Goal: Transaction & Acquisition: Purchase product/service

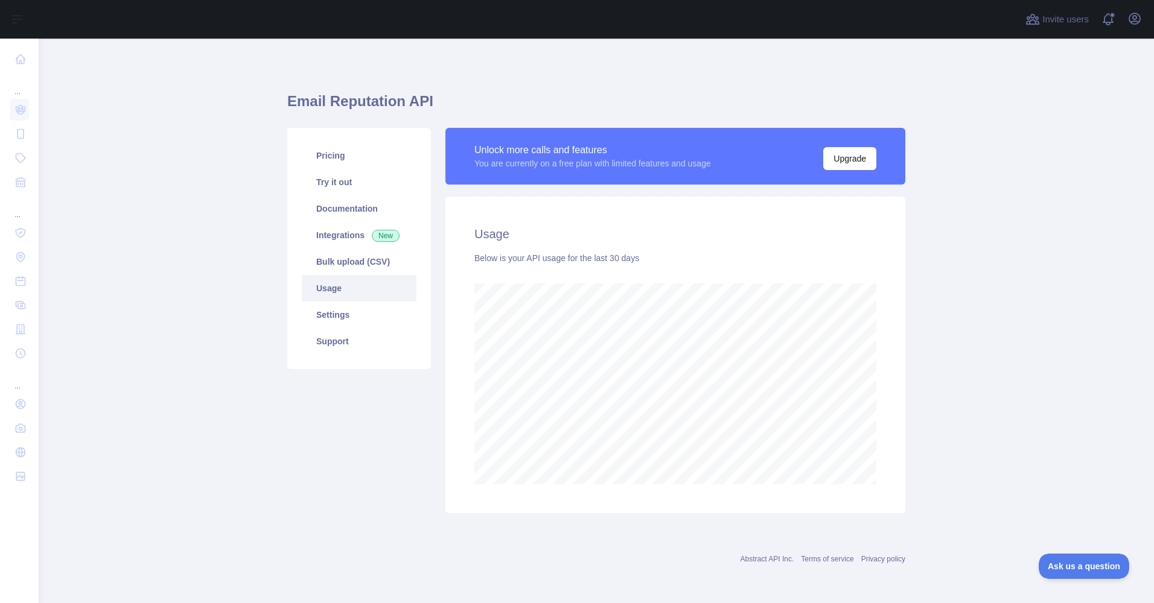
scroll to position [565, 1115]
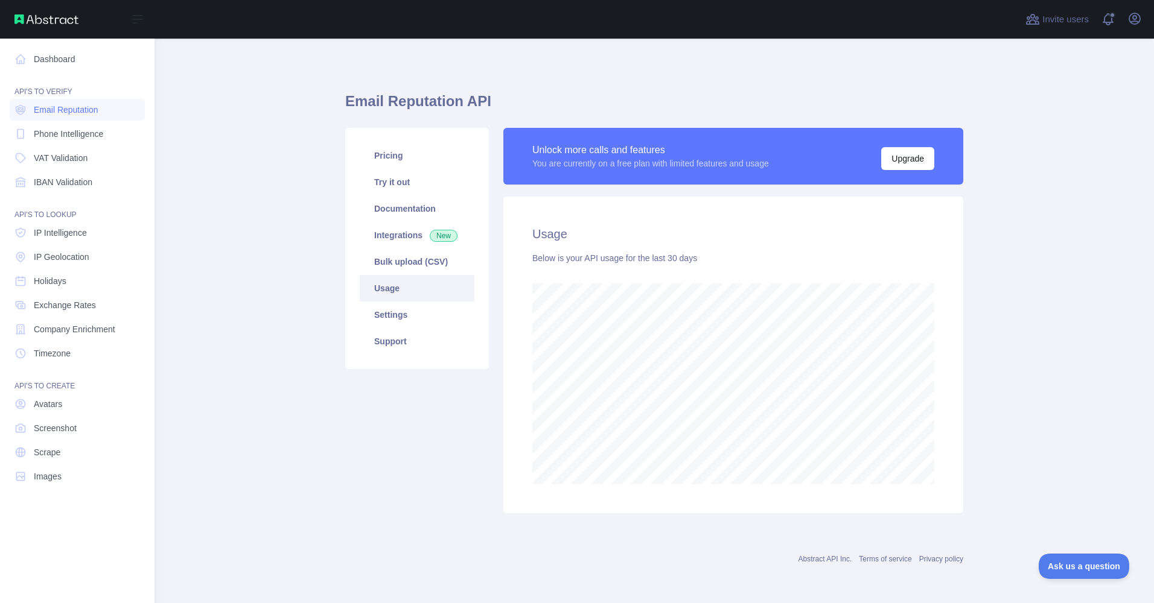
scroll to position [602910, 602475]
click at [58, 138] on span "Phone Intelligence" at bounding box center [68, 134] width 69 height 12
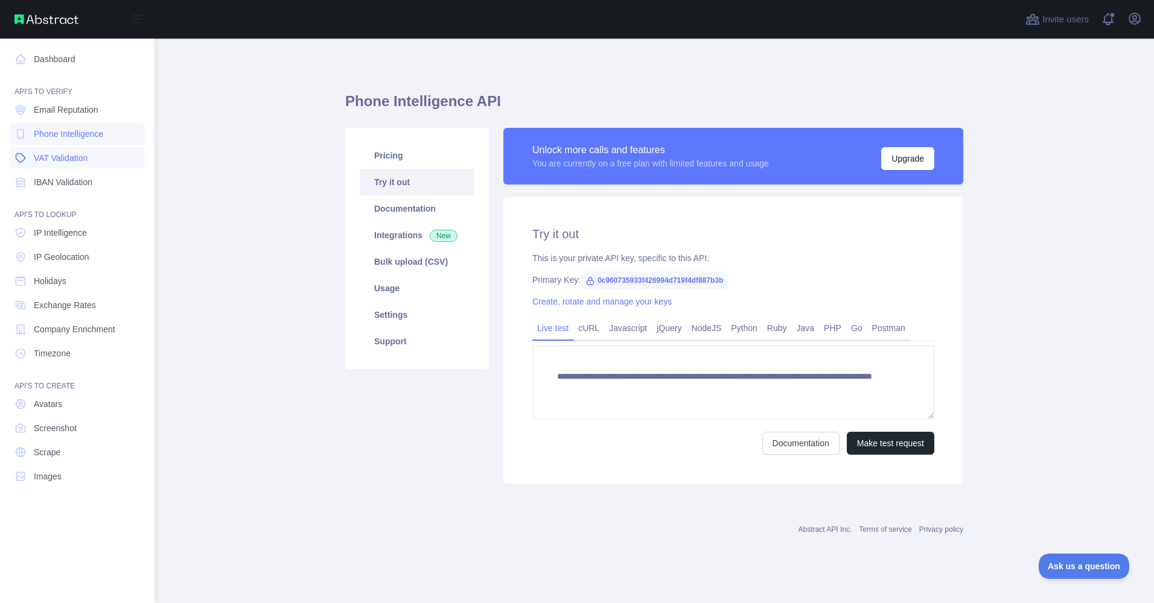
click at [61, 164] on span "VAT Validation" at bounding box center [61, 158] width 54 height 12
click at [61, 185] on span "IBAN Validation" at bounding box center [63, 182] width 59 height 12
click at [60, 237] on span "IP Intelligence" at bounding box center [60, 233] width 53 height 12
click at [62, 257] on span "IP Geolocation" at bounding box center [62, 257] width 56 height 12
click at [68, 281] on link "Holidays" at bounding box center [77, 281] width 135 height 22
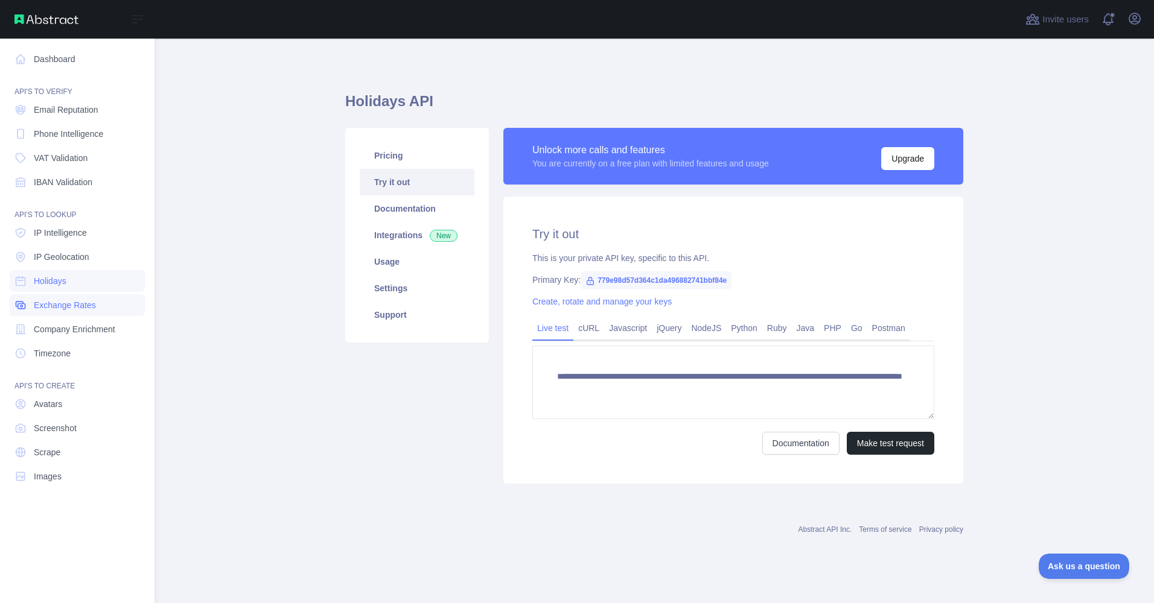
click at [68, 308] on span "Exchange Rates" at bounding box center [65, 305] width 62 height 12
click at [73, 335] on span "Company Enrichment" at bounding box center [74, 329] width 81 height 12
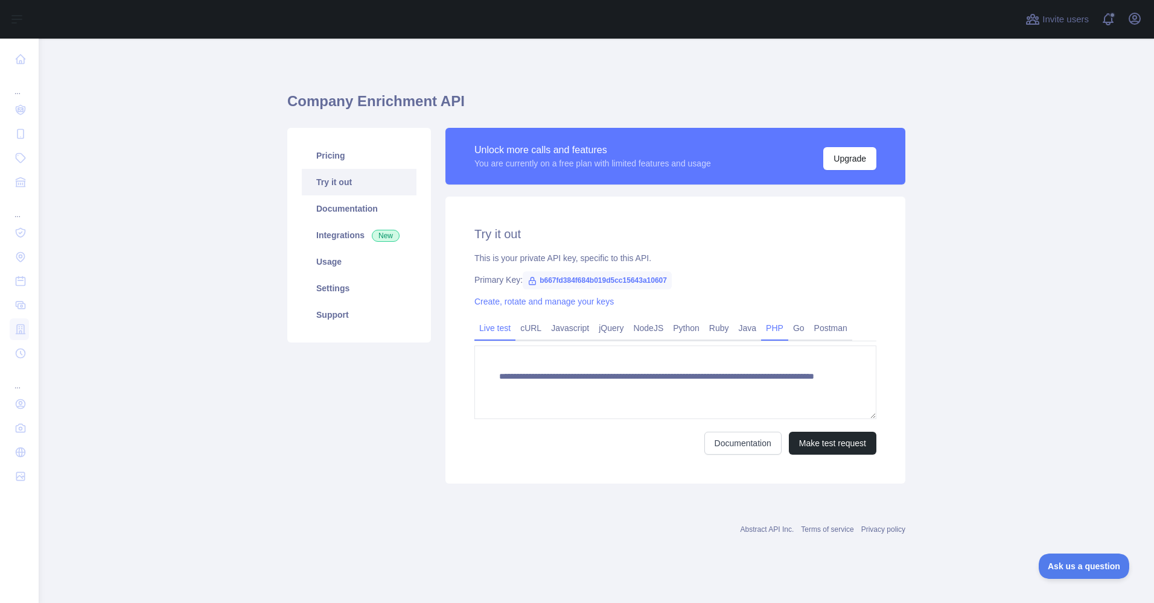
click at [771, 326] on link "PHP" at bounding box center [774, 328] width 27 height 19
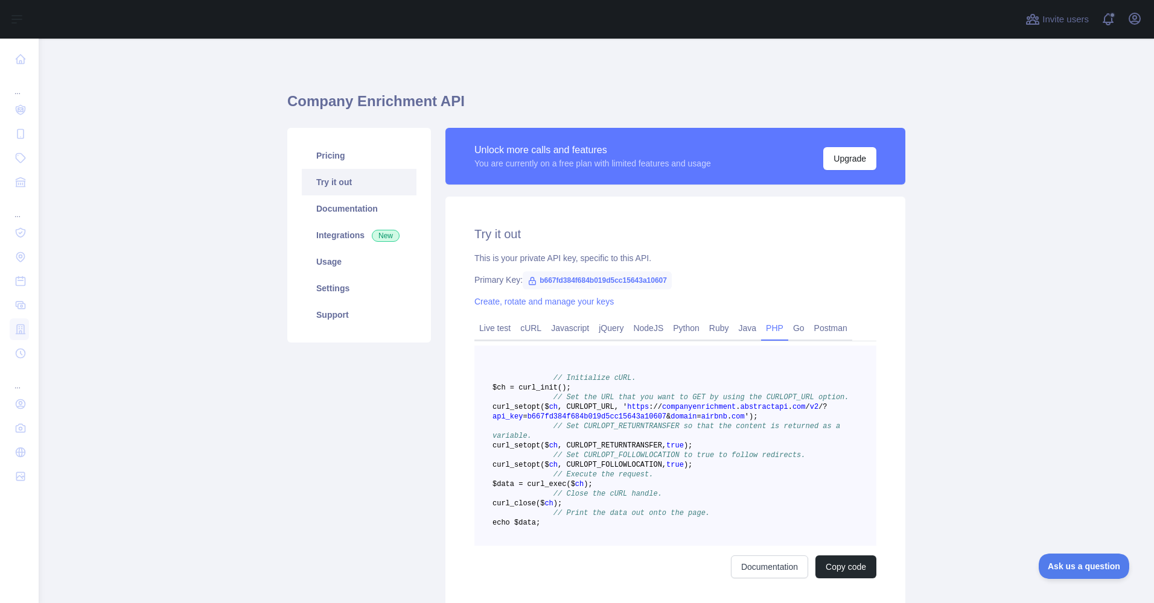
scroll to position [151, 0]
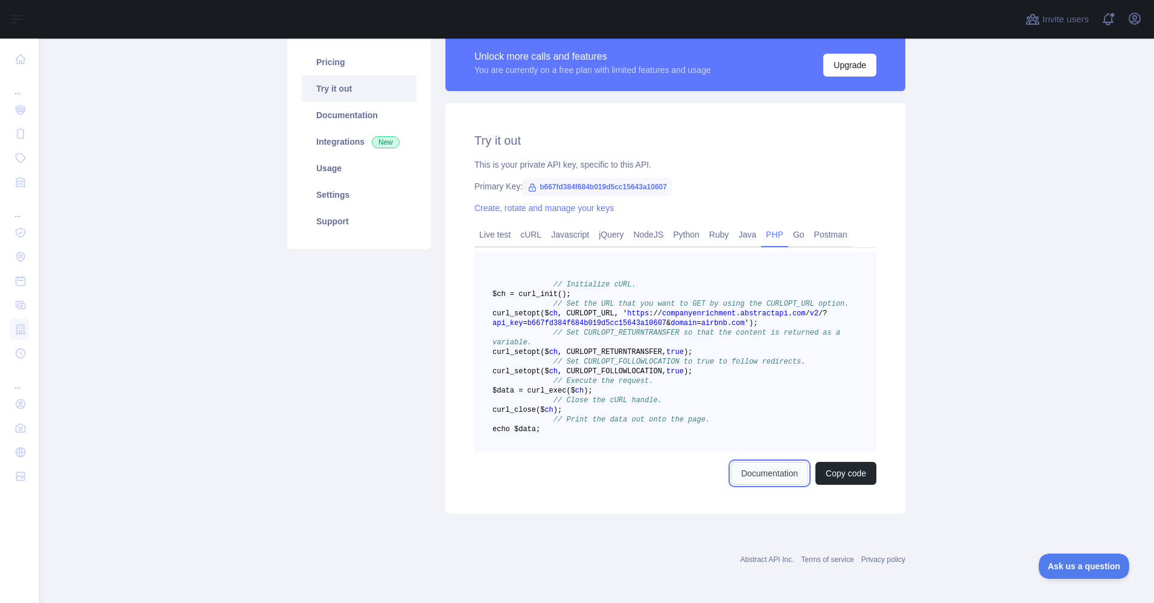
click at [755, 479] on link "Documentation" at bounding box center [769, 473] width 77 height 23
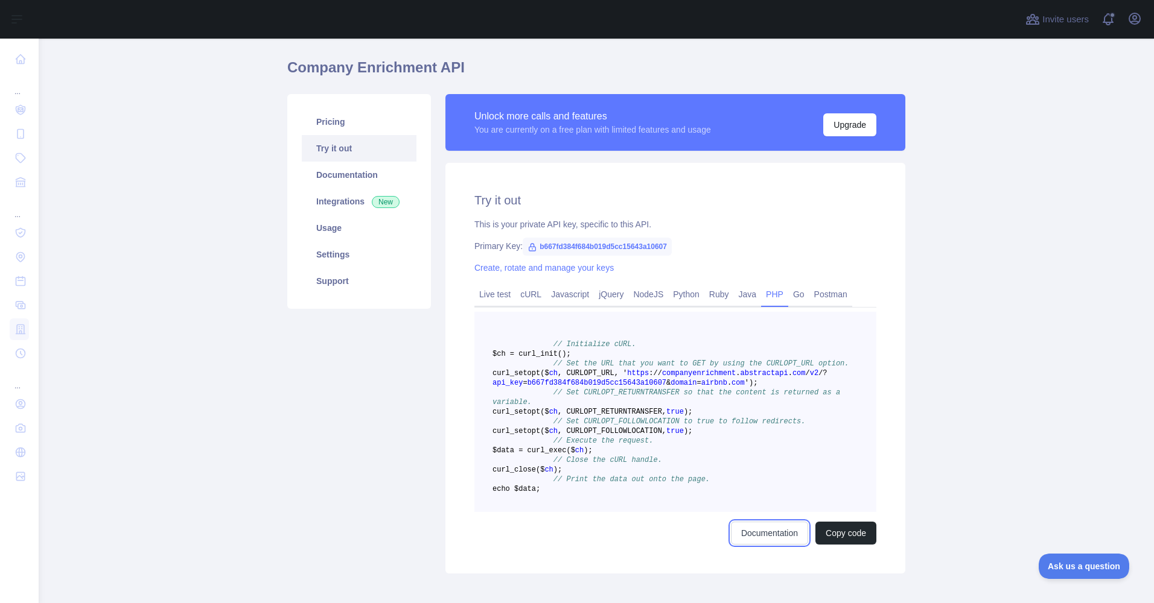
scroll to position [33, 0]
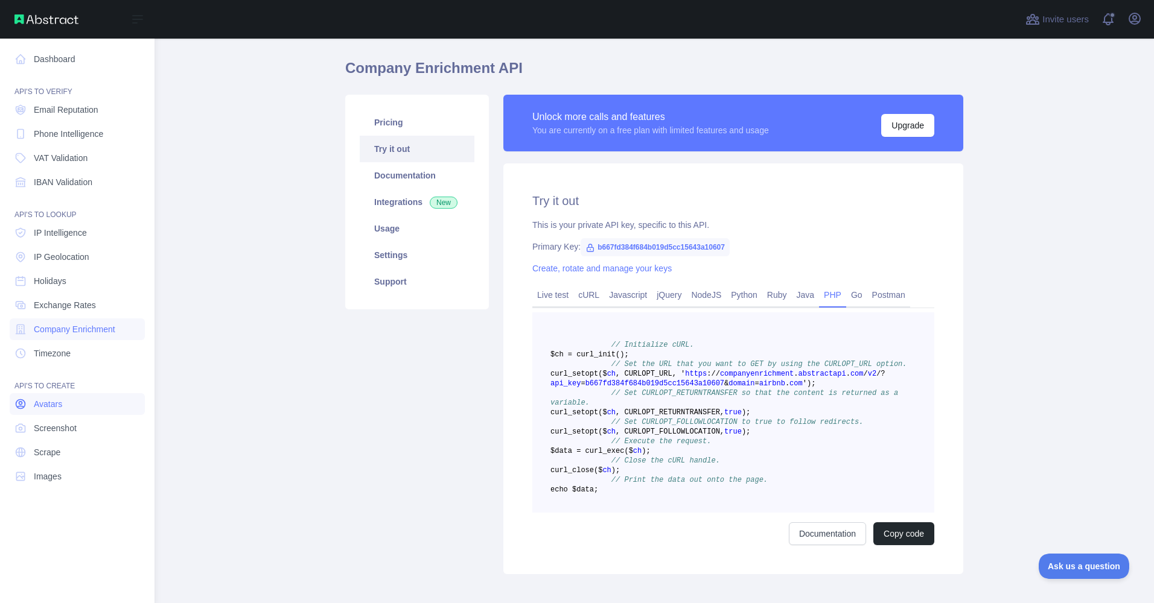
click at [49, 409] on span "Avatars" at bounding box center [48, 404] width 28 height 12
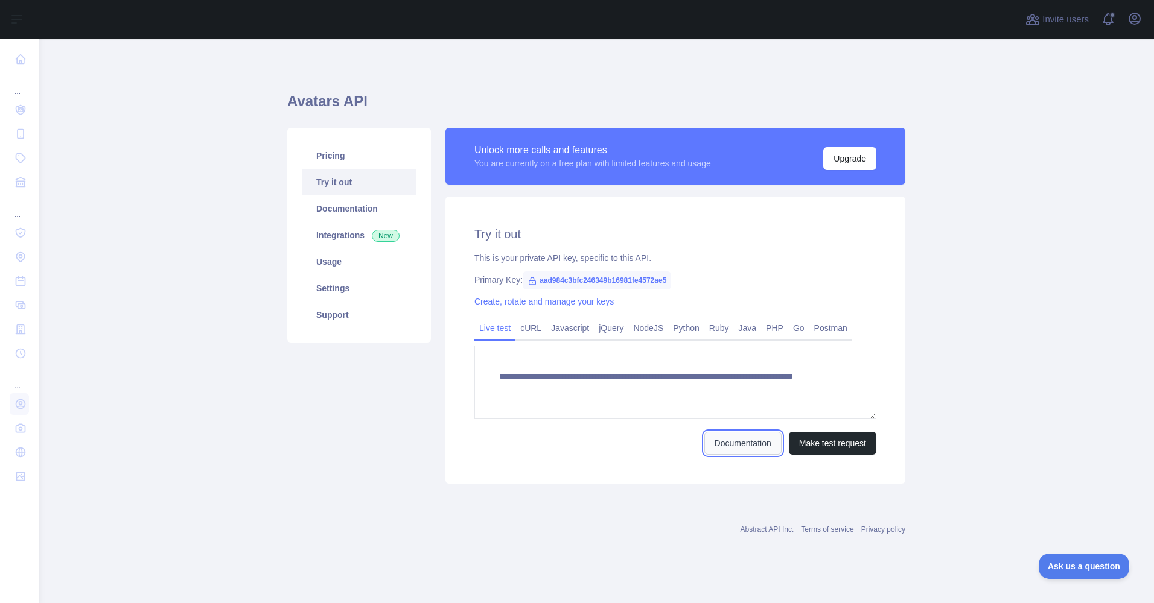
click at [739, 447] on link "Documentation" at bounding box center [742, 443] width 77 height 23
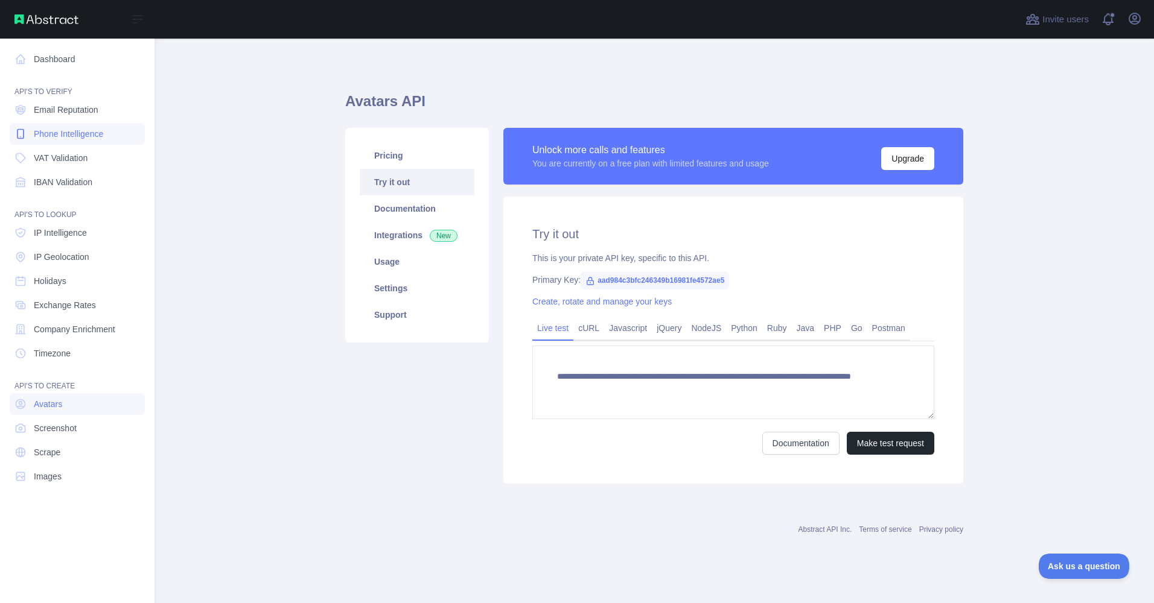
click at [57, 134] on span "Phone Intelligence" at bounding box center [68, 134] width 69 height 12
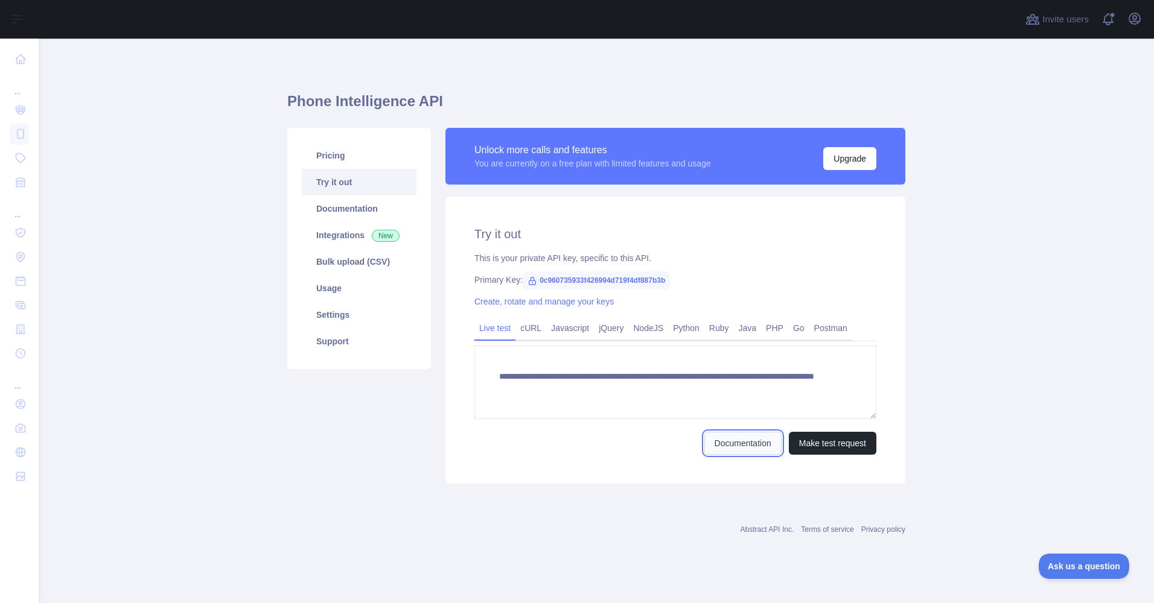
click at [736, 444] on link "Documentation" at bounding box center [742, 443] width 77 height 23
click at [335, 237] on link "Integrations New" at bounding box center [359, 235] width 115 height 27
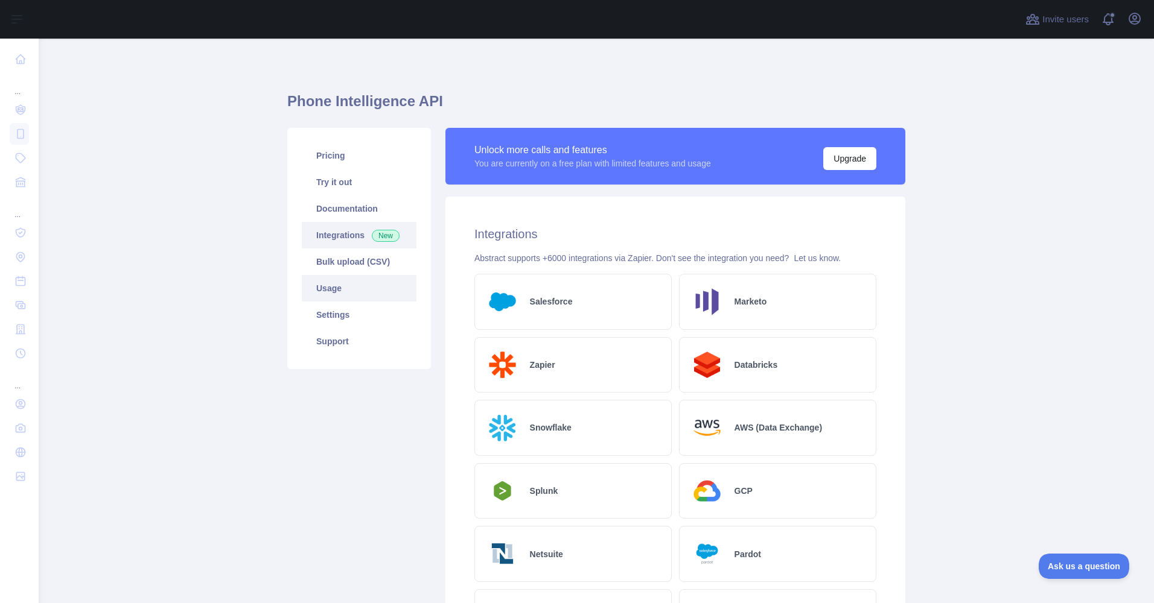
click at [327, 293] on link "Usage" at bounding box center [359, 288] width 115 height 27
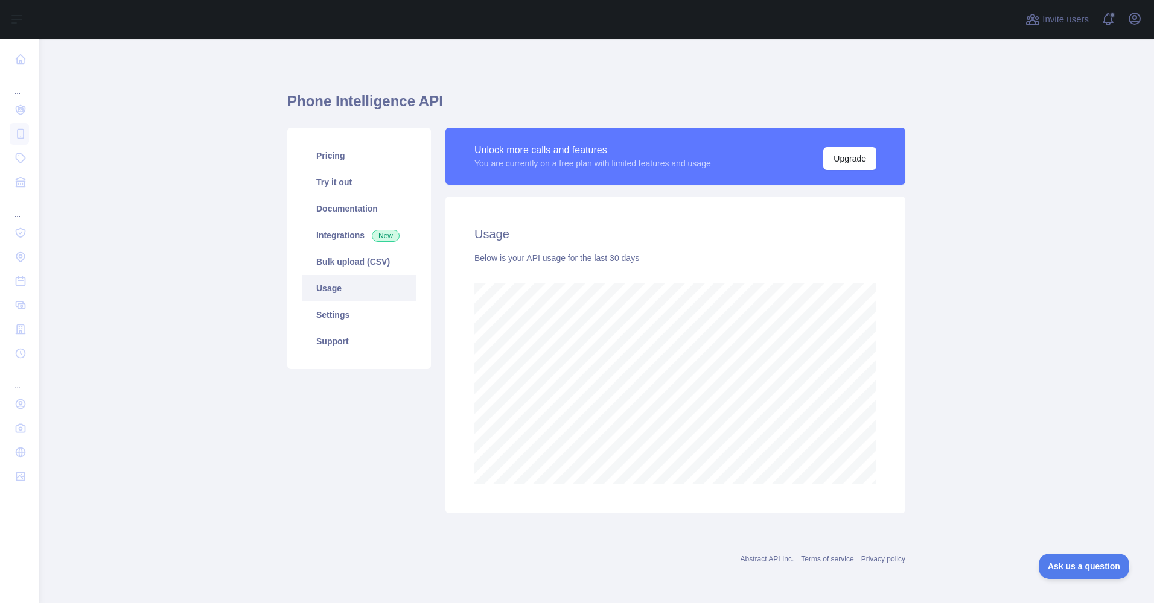
scroll to position [565, 1115]
click at [338, 318] on link "Settings" at bounding box center [359, 315] width 115 height 27
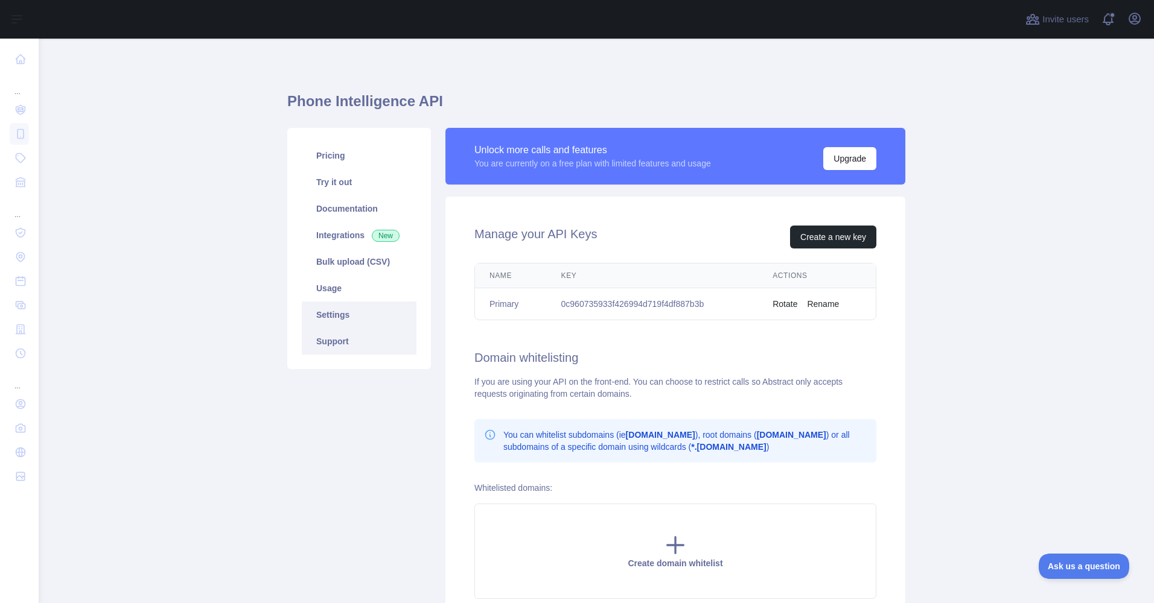
click at [333, 342] on link "Support" at bounding box center [359, 341] width 115 height 27
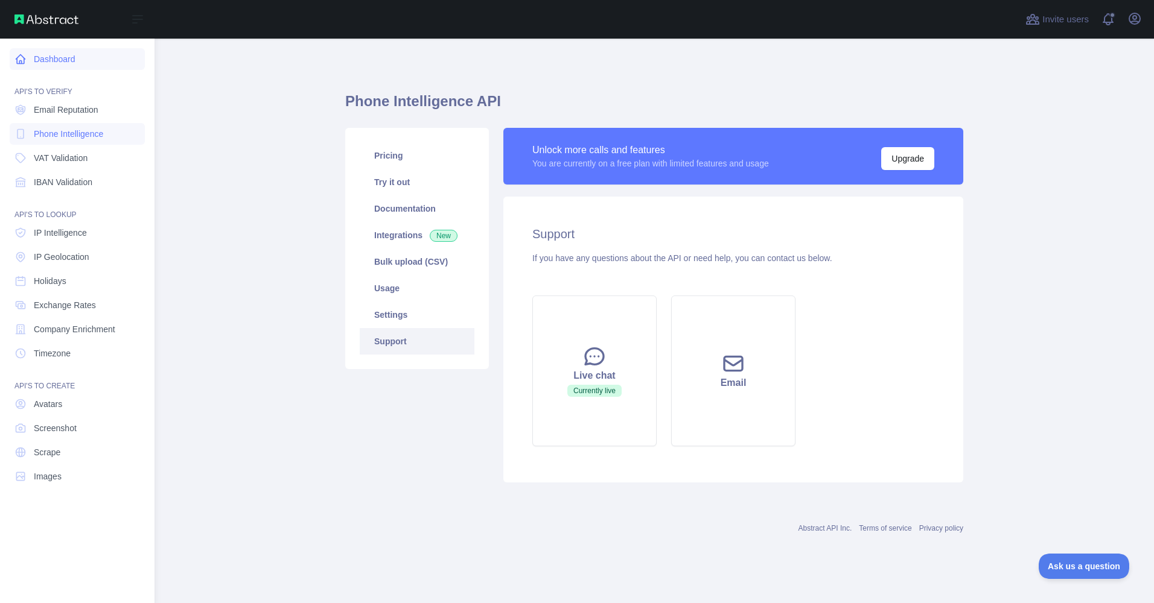
click at [55, 57] on link "Dashboard" at bounding box center [77, 59] width 135 height 22
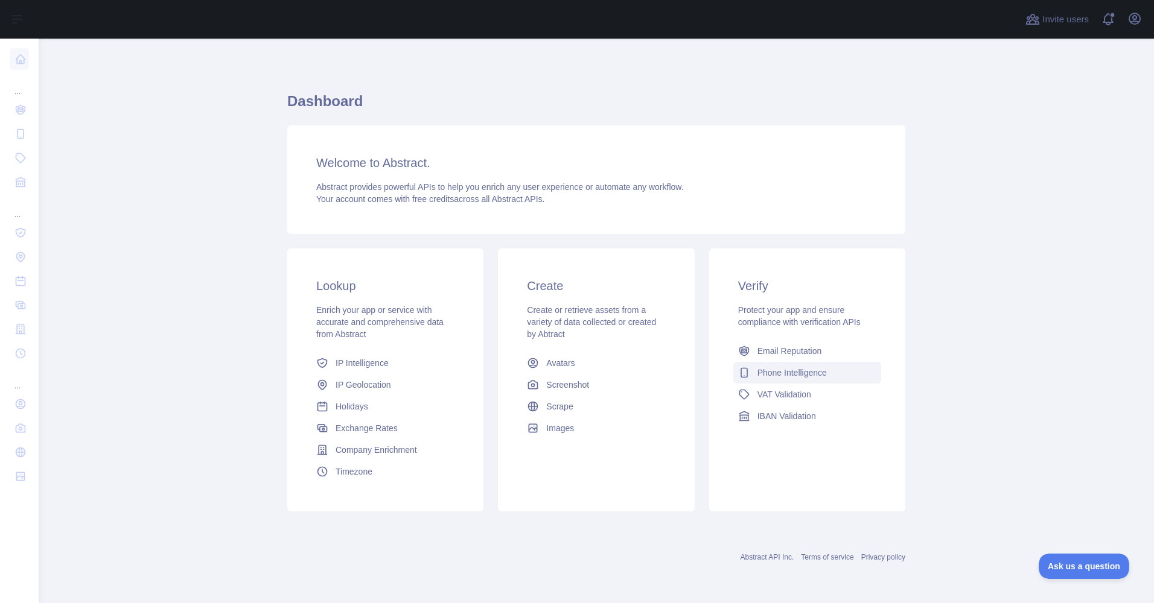
click at [784, 375] on span "Phone Intelligence" at bounding box center [791, 373] width 69 height 12
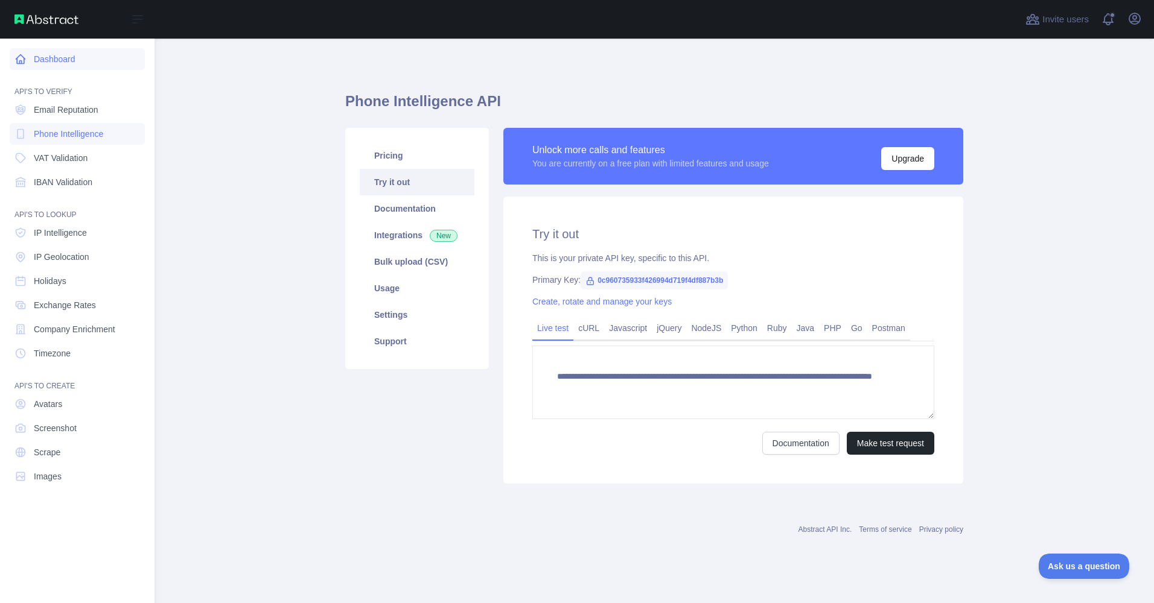
click at [65, 57] on link "Dashboard" at bounding box center [77, 59] width 135 height 22
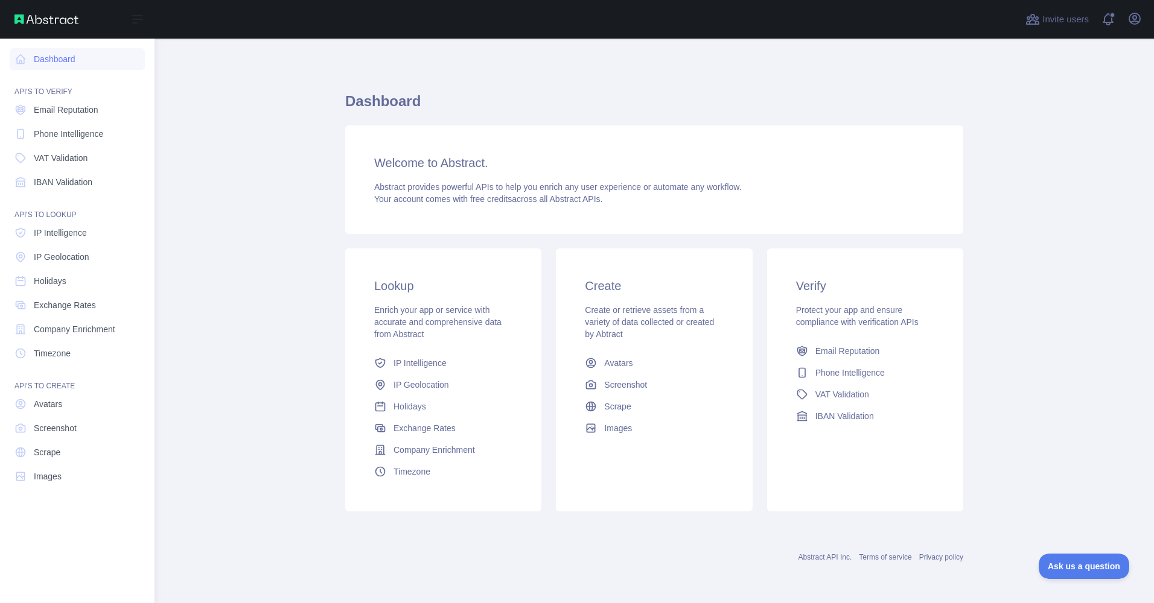
click at [49, 21] on img at bounding box center [46, 19] width 64 height 10
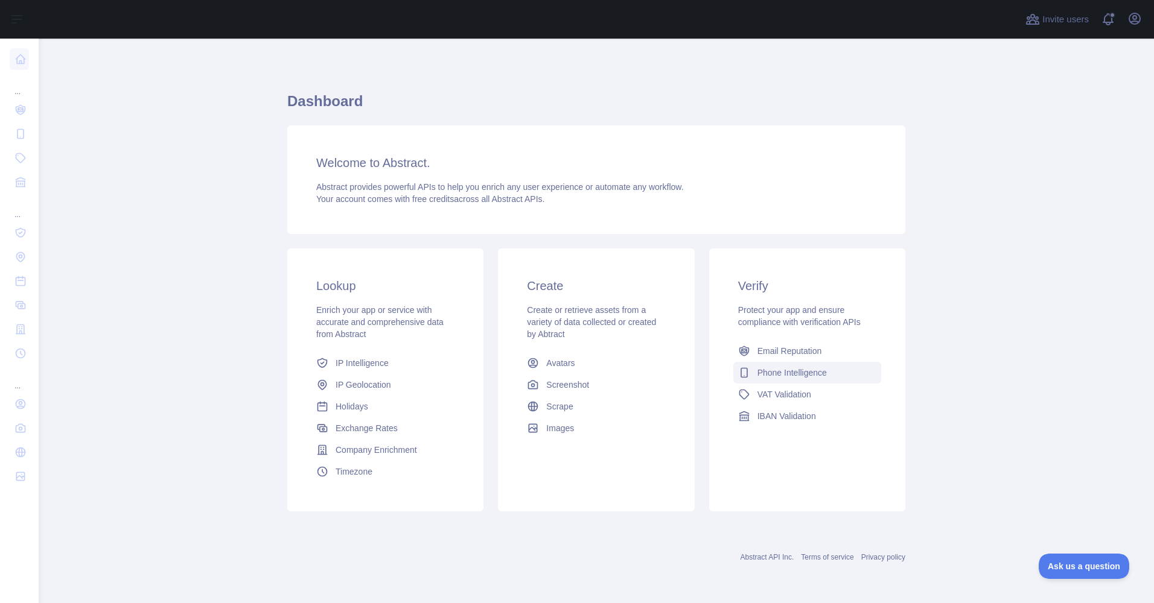
click at [772, 373] on span "Phone Intelligence" at bounding box center [791, 373] width 69 height 12
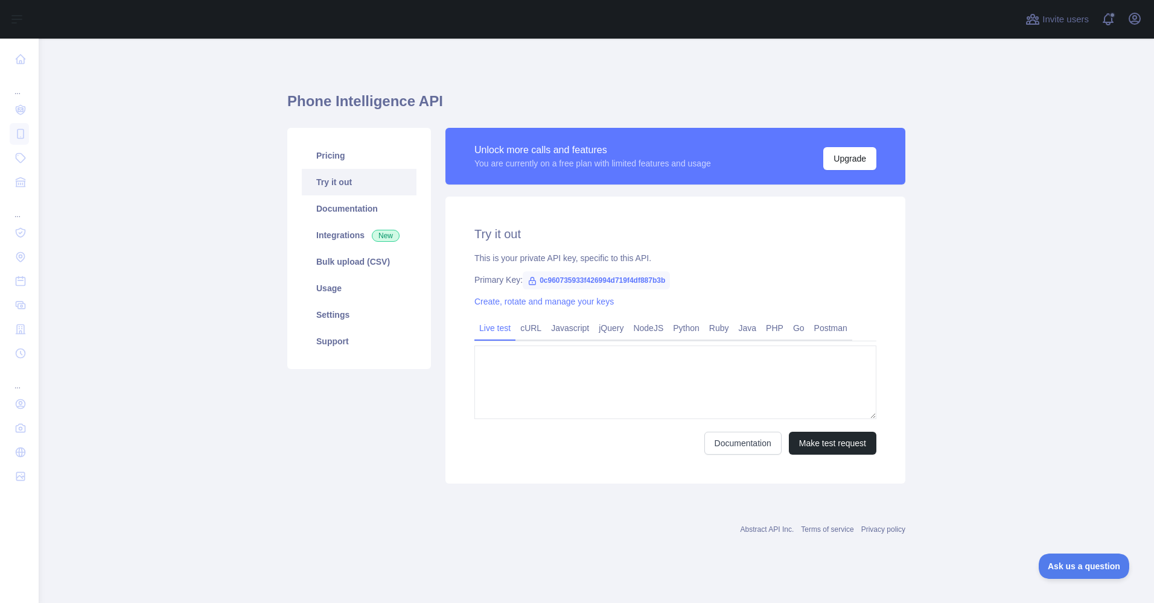
type textarea "**********"
click at [844, 159] on button "Upgrade" at bounding box center [849, 158] width 53 height 23
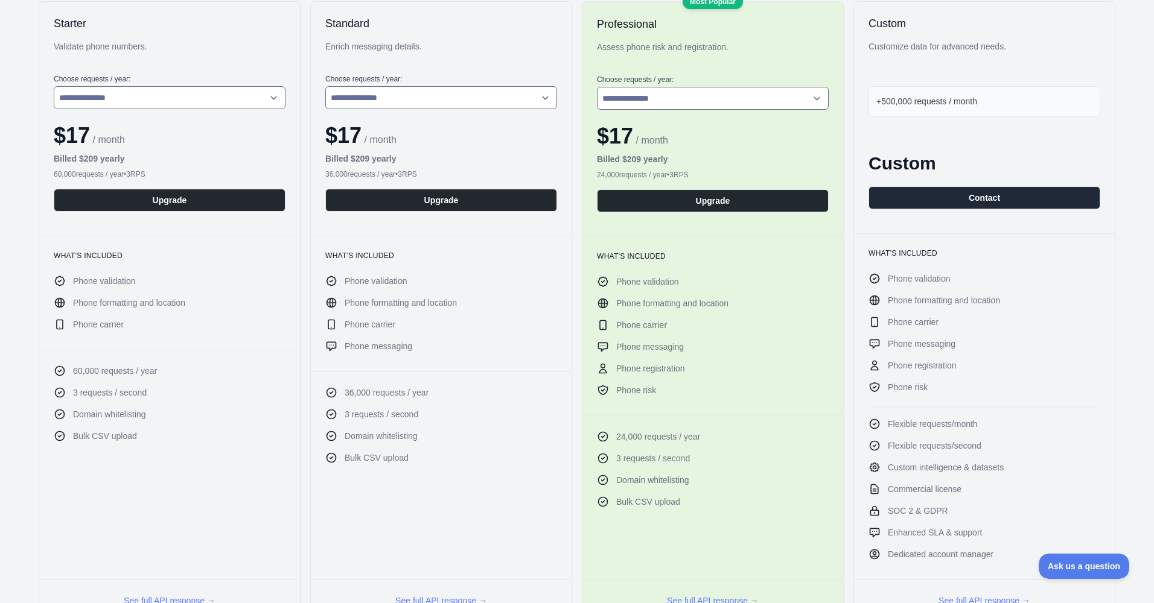
scroll to position [218, 0]
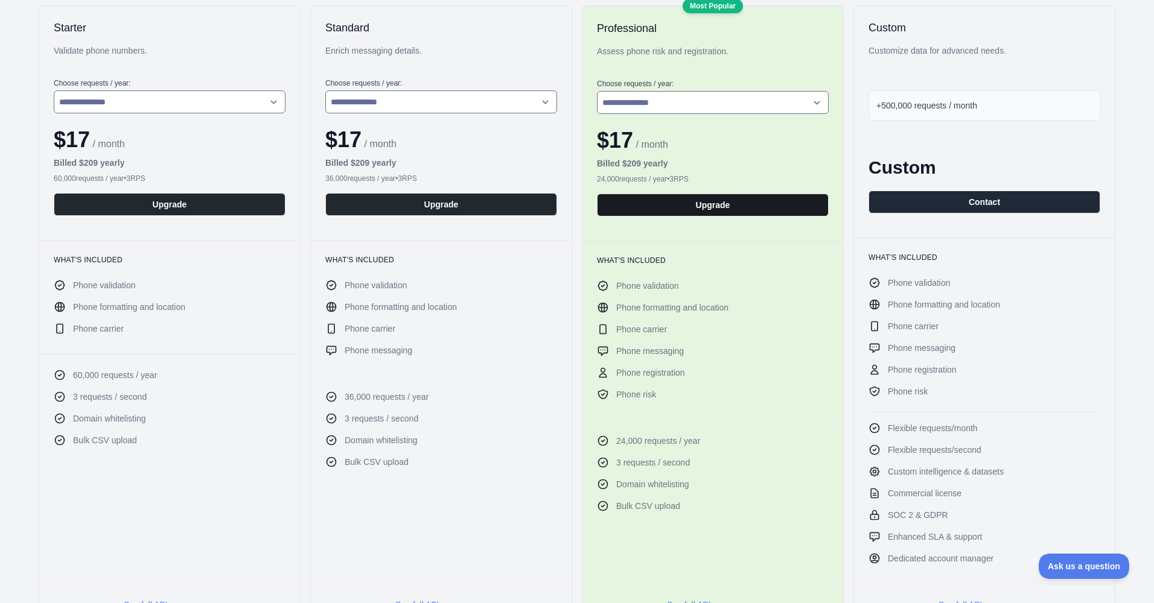
click at [706, 207] on button "Upgrade" at bounding box center [713, 205] width 232 height 23
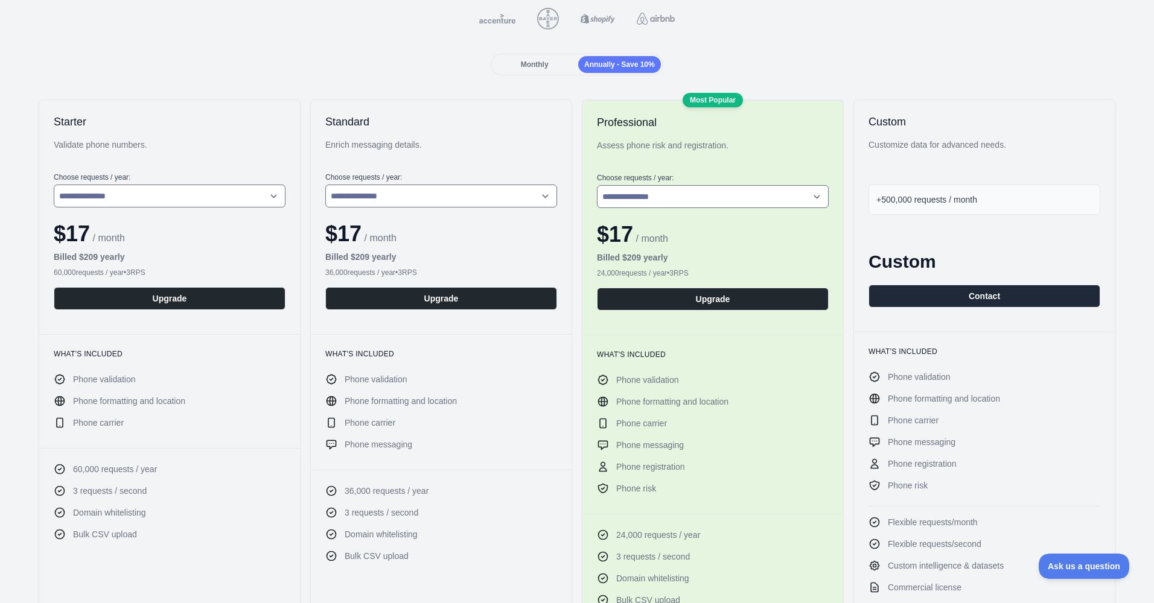
scroll to position [115, 0]
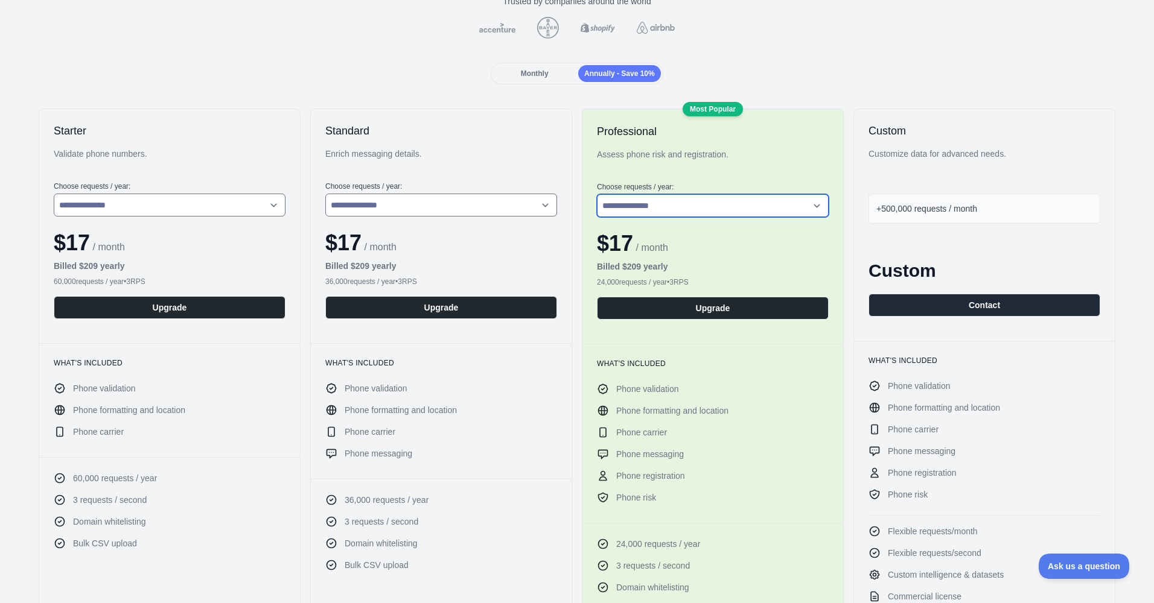
click at [772, 215] on select "**********" at bounding box center [713, 205] width 232 height 23
click at [765, 159] on div "Assess phone risk and registration." at bounding box center [713, 160] width 232 height 24
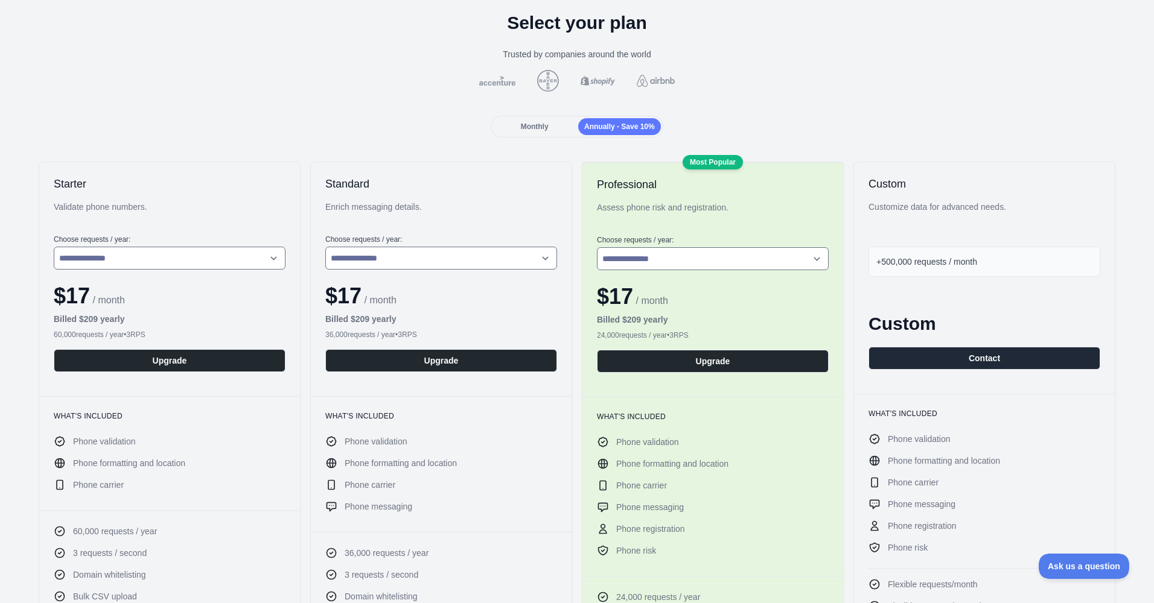
scroll to position [0, 0]
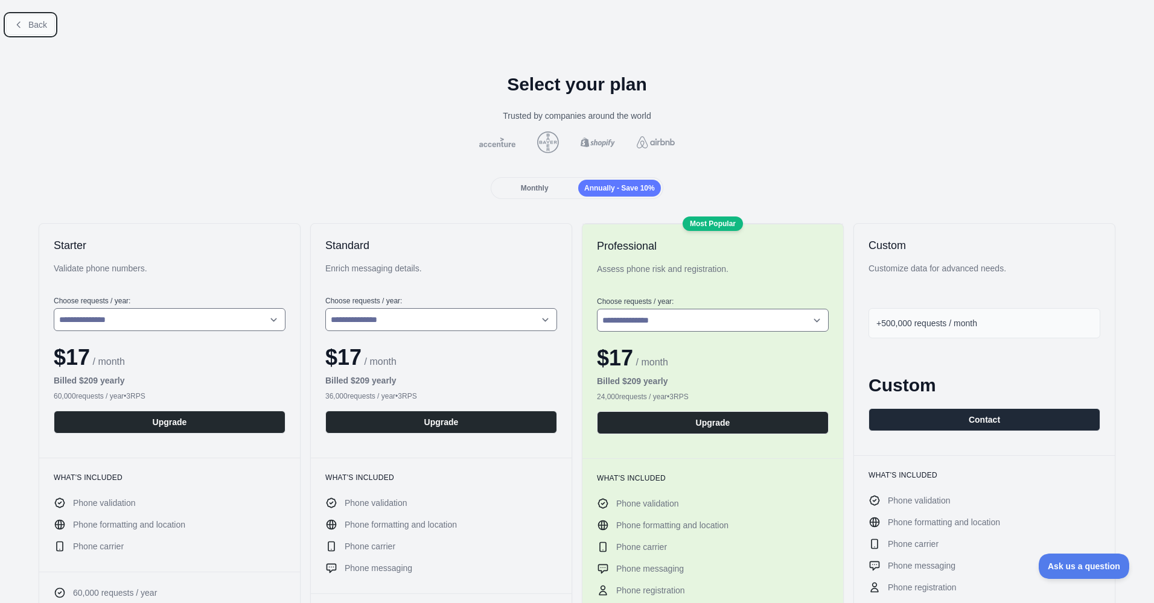
click at [29, 25] on span "Back" at bounding box center [37, 25] width 19 height 10
